Goal: Task Accomplishment & Management: Manage account settings

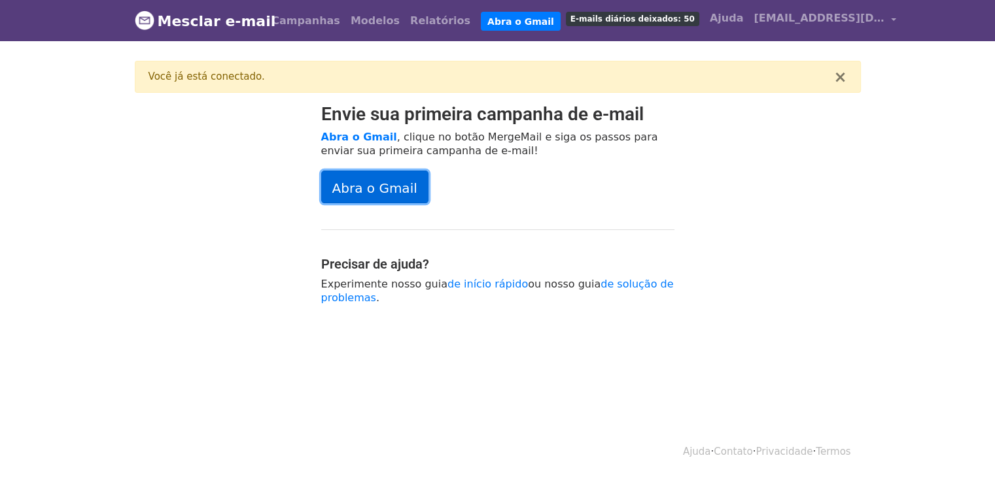
click at [416, 194] on link "Abra o Gmail" at bounding box center [374, 187] width 107 height 33
click at [622, 19] on font "E-mails diários deixados: 50" at bounding box center [632, 18] width 124 height 9
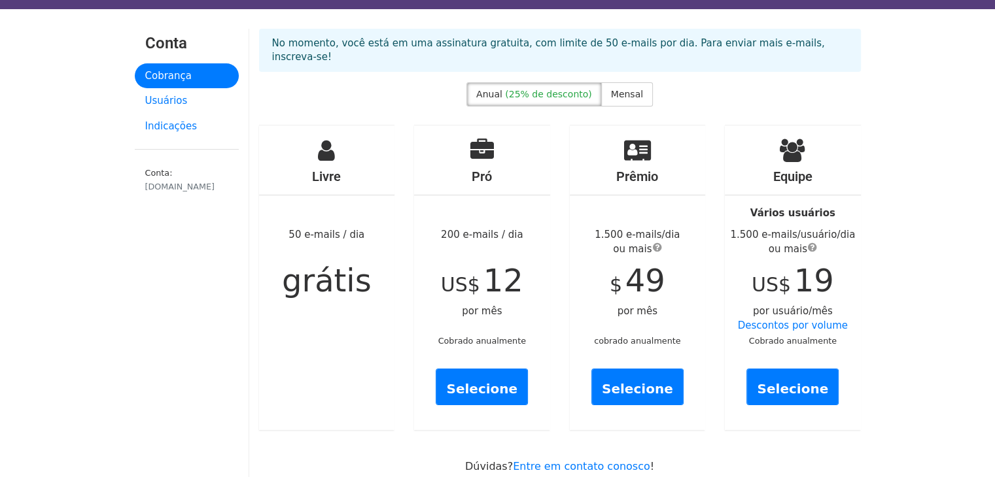
scroll to position [19, 0]
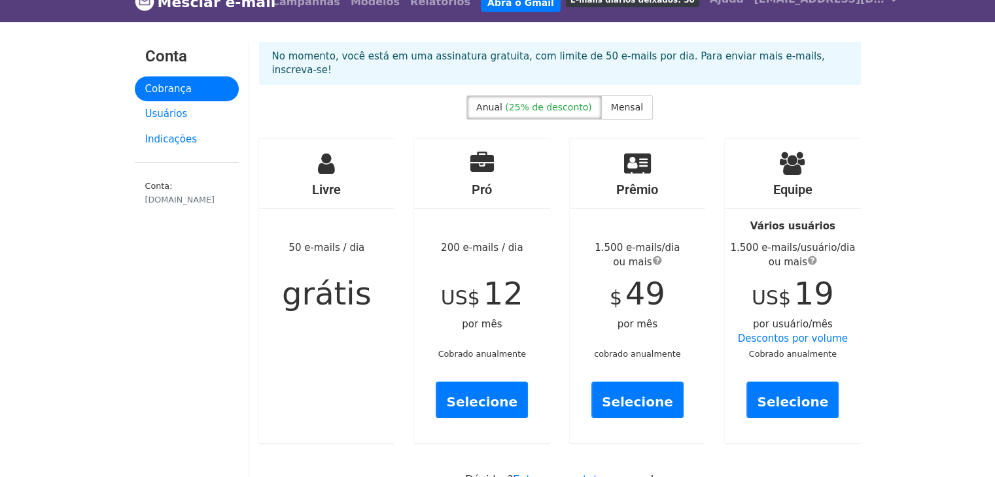
click at [191, 199] on font "[DOMAIN_NAME]" at bounding box center [180, 200] width 70 height 10
click at [175, 112] on font "Usuários" at bounding box center [166, 114] width 43 height 12
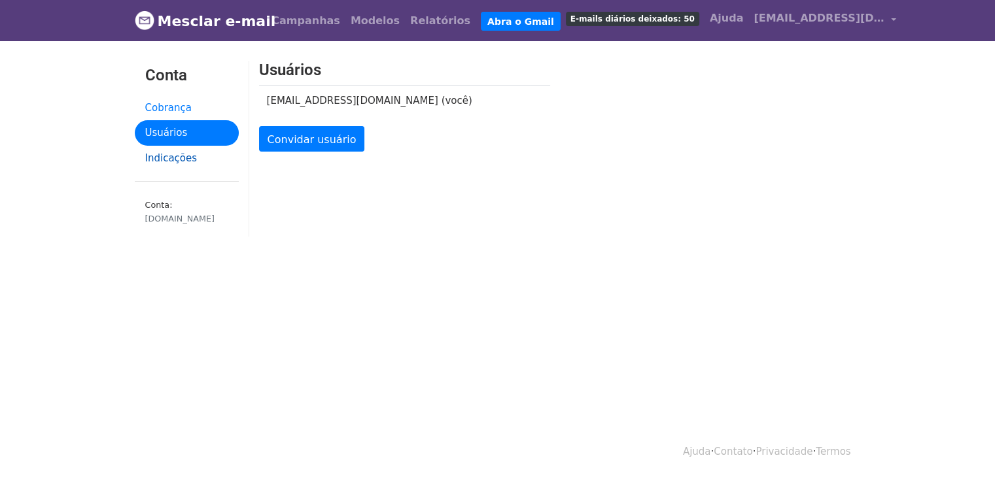
click at [191, 156] on link "Indicações" at bounding box center [187, 159] width 104 height 26
